Goal: Navigation & Orientation: Find specific page/section

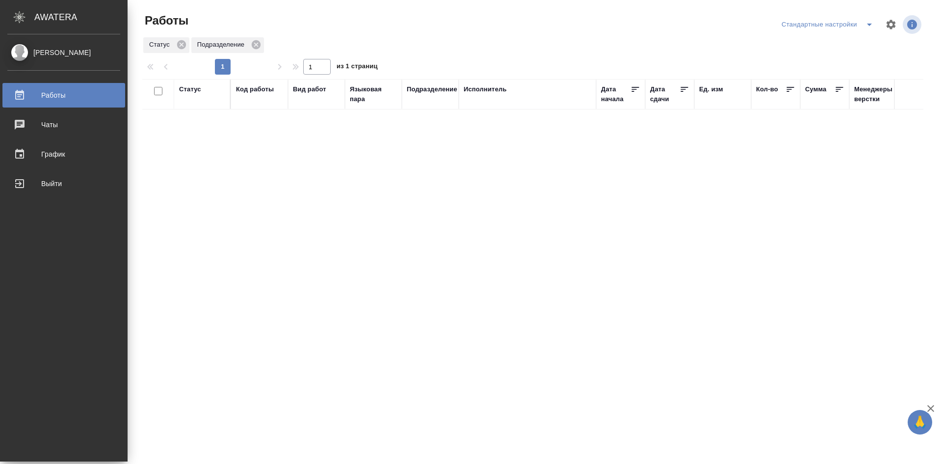
click at [26, 54] on div "[PERSON_NAME]" at bounding box center [63, 52] width 113 height 11
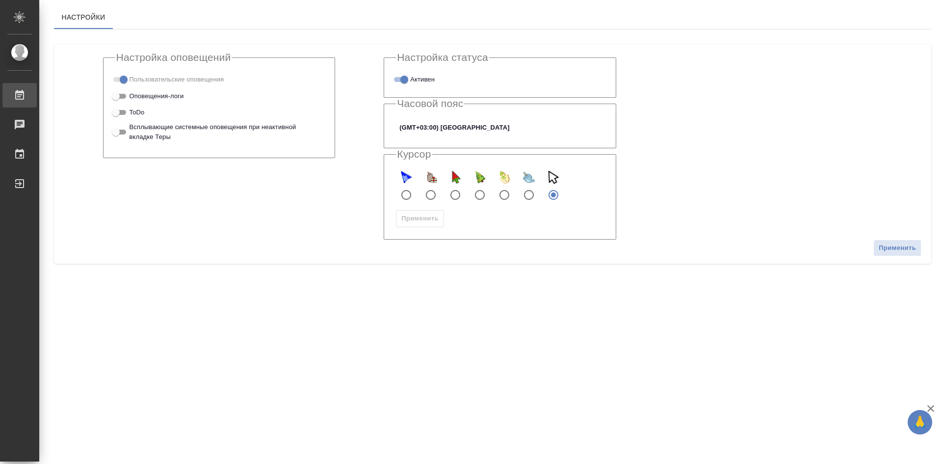
click at [20, 99] on div "Работы" at bounding box center [7, 95] width 25 height 15
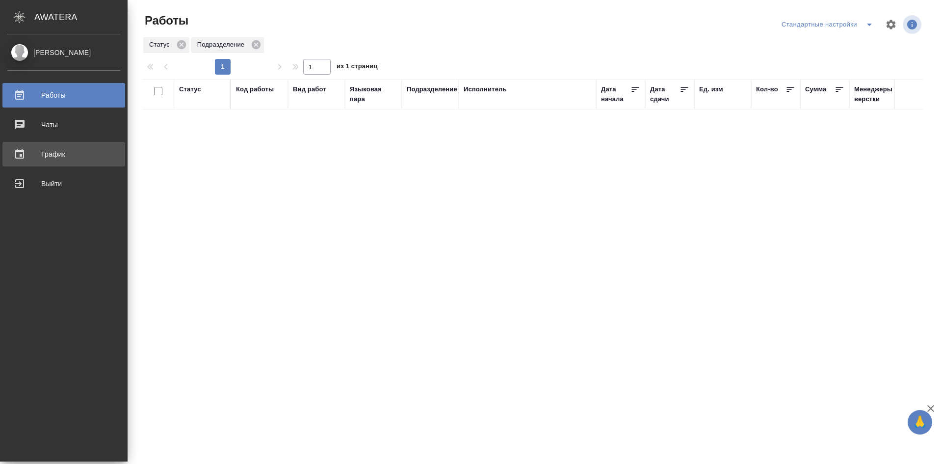
click at [42, 152] on div "График" at bounding box center [63, 154] width 113 height 15
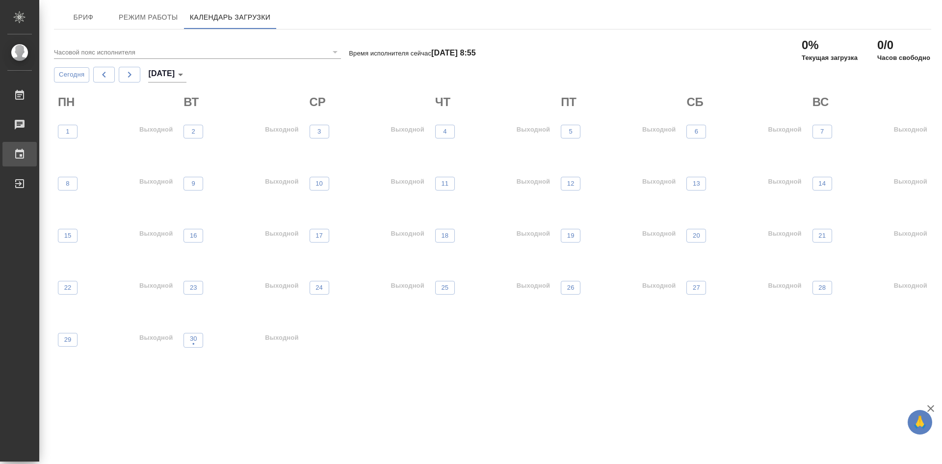
click at [18, 155] on div "График" at bounding box center [7, 154] width 25 height 15
click at [20, 124] on div "Чаты" at bounding box center [7, 124] width 25 height 15
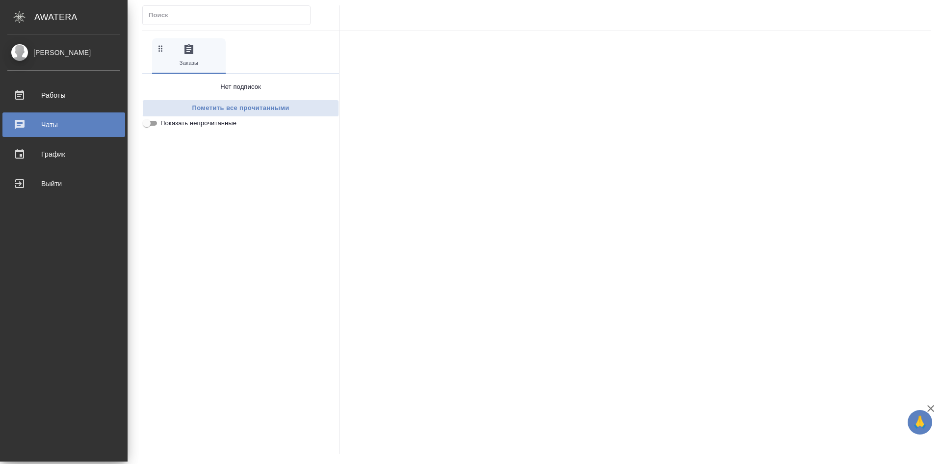
click at [26, 19] on icon ".cls-1 fill:#fff;" at bounding box center [19, 17] width 17 height 12
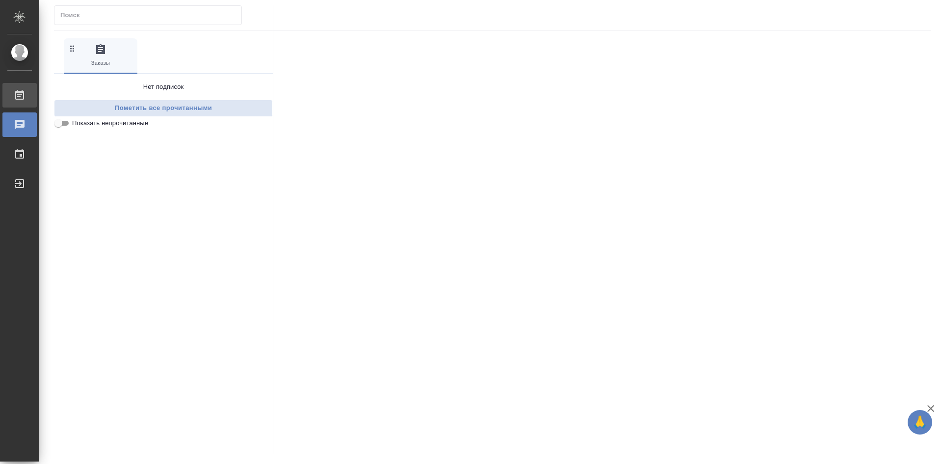
click at [58, 98] on div ".cls-1 fill:#fff; AWATERA Trufanov Vladimir Работы 0 Чаты График Выйти 0 Заказы…" at bounding box center [471, 232] width 942 height 464
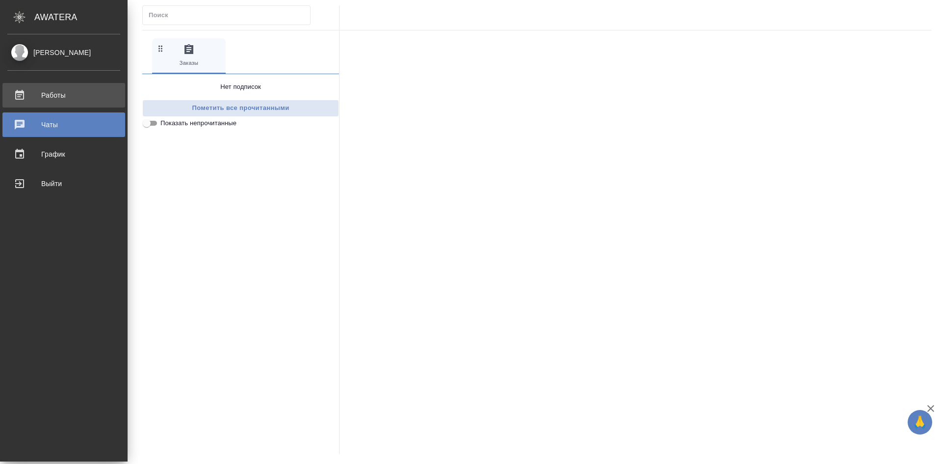
click at [30, 97] on div "Работы" at bounding box center [63, 95] width 113 height 15
